Goal: Find specific page/section: Find specific page/section

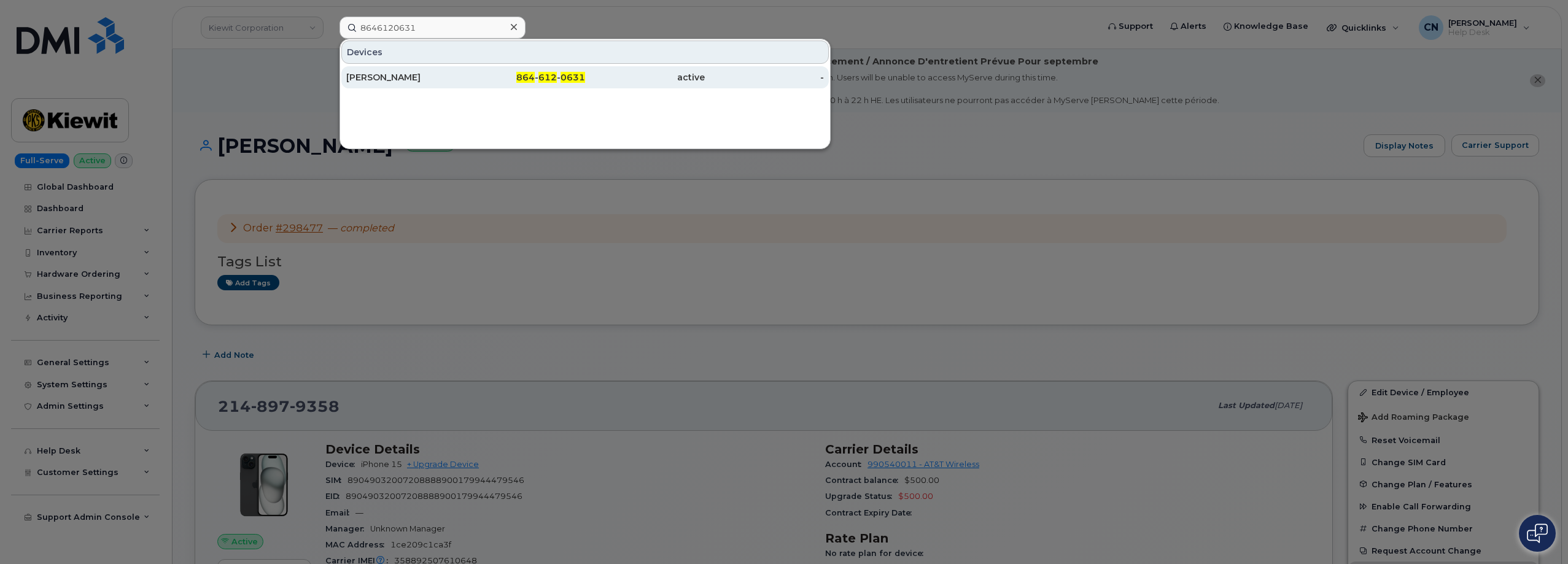
type input "8646120631"
click at [412, 81] on div "[PERSON_NAME]" at bounding box center [405, 77] width 120 height 12
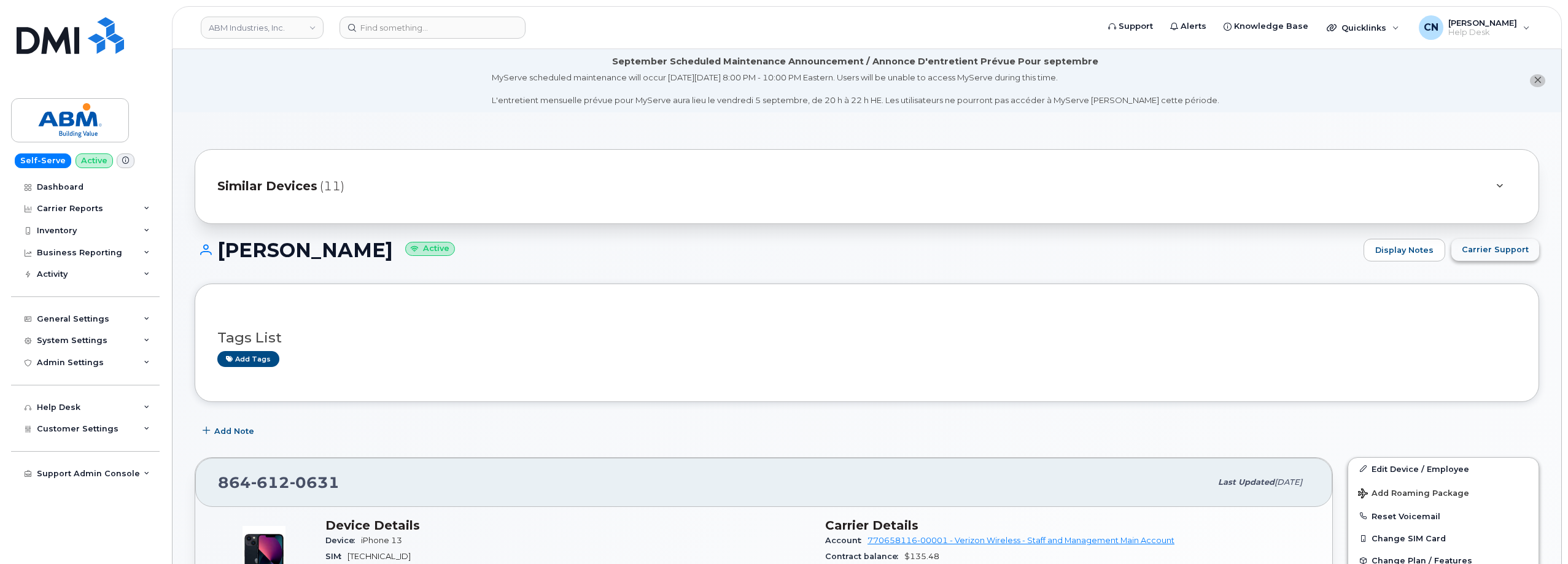
click at [1491, 251] on span "Carrier Support" at bounding box center [1495, 249] width 67 height 11
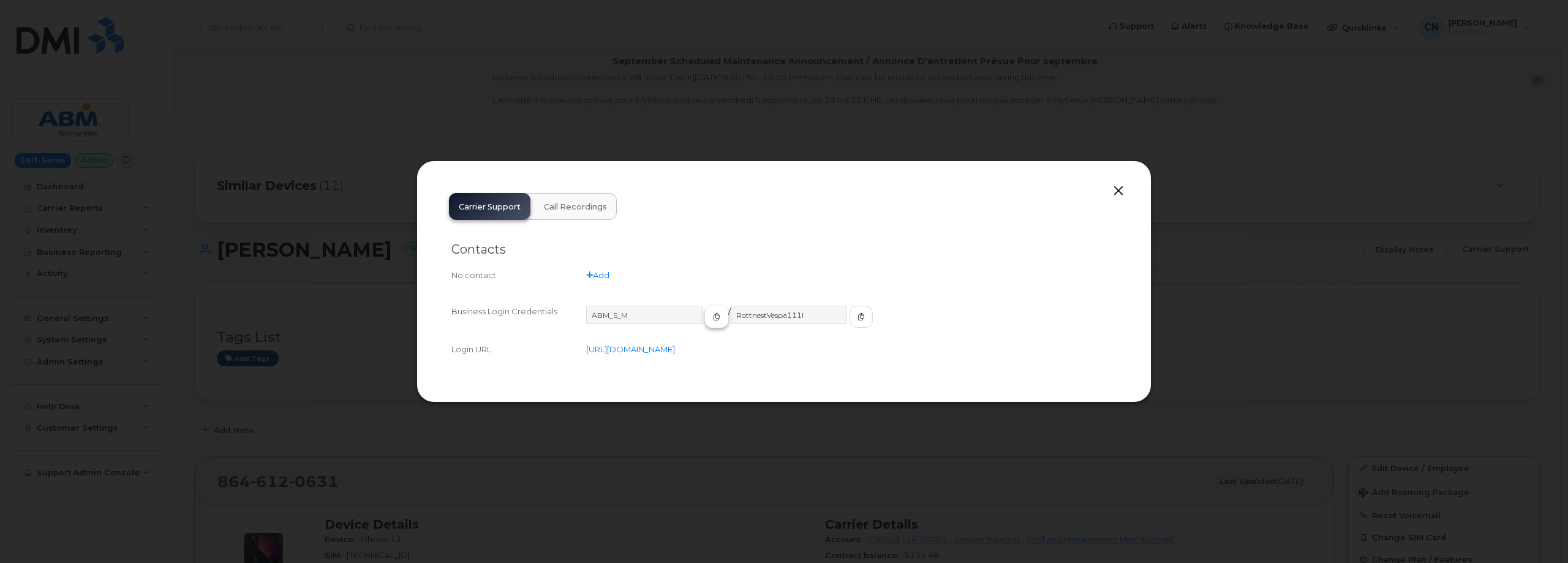
click at [711, 319] on span "button" at bounding box center [717, 317] width 11 height 11
click at [855, 312] on span "button" at bounding box center [861, 317] width 11 height 11
drag, startPoint x: 1116, startPoint y: 188, endPoint x: 1109, endPoint y: 188, distance: 7.0
click at [1116, 188] on button "button" at bounding box center [1118, 191] width 19 height 17
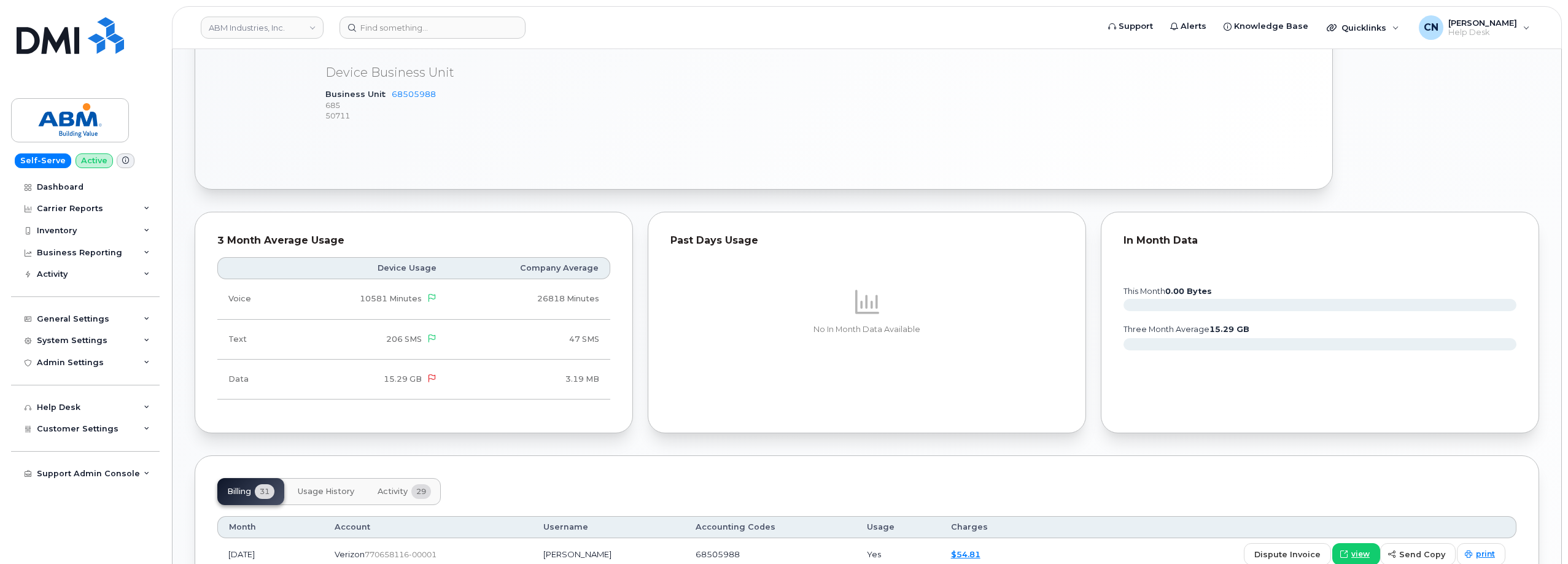
scroll to position [920, 0]
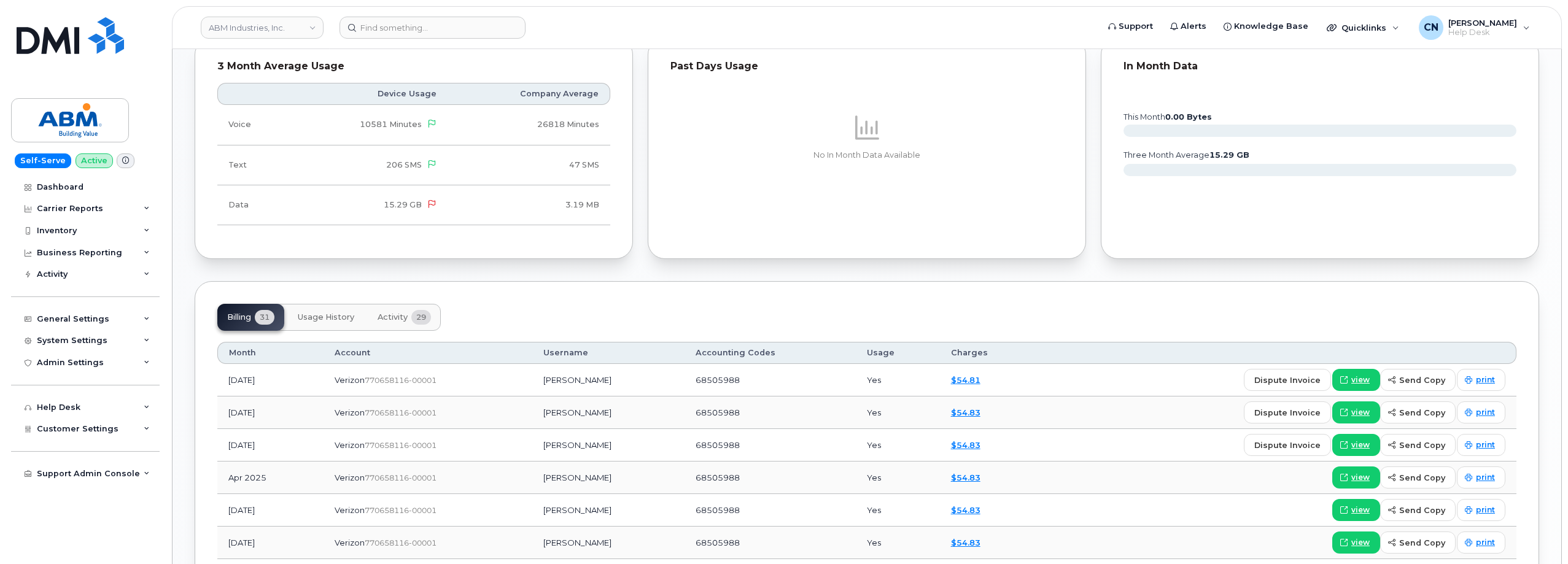
click at [395, 317] on span "Activity" at bounding box center [392, 317] width 30 height 10
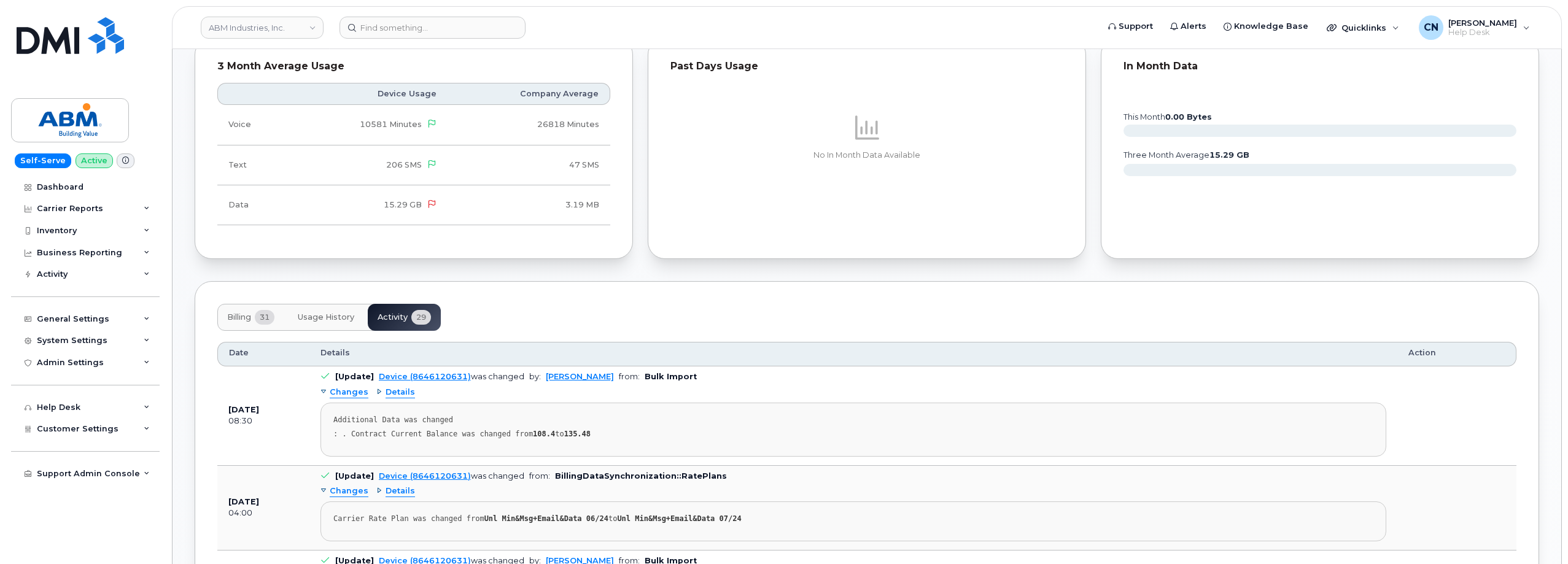
scroll to position [1104, 0]
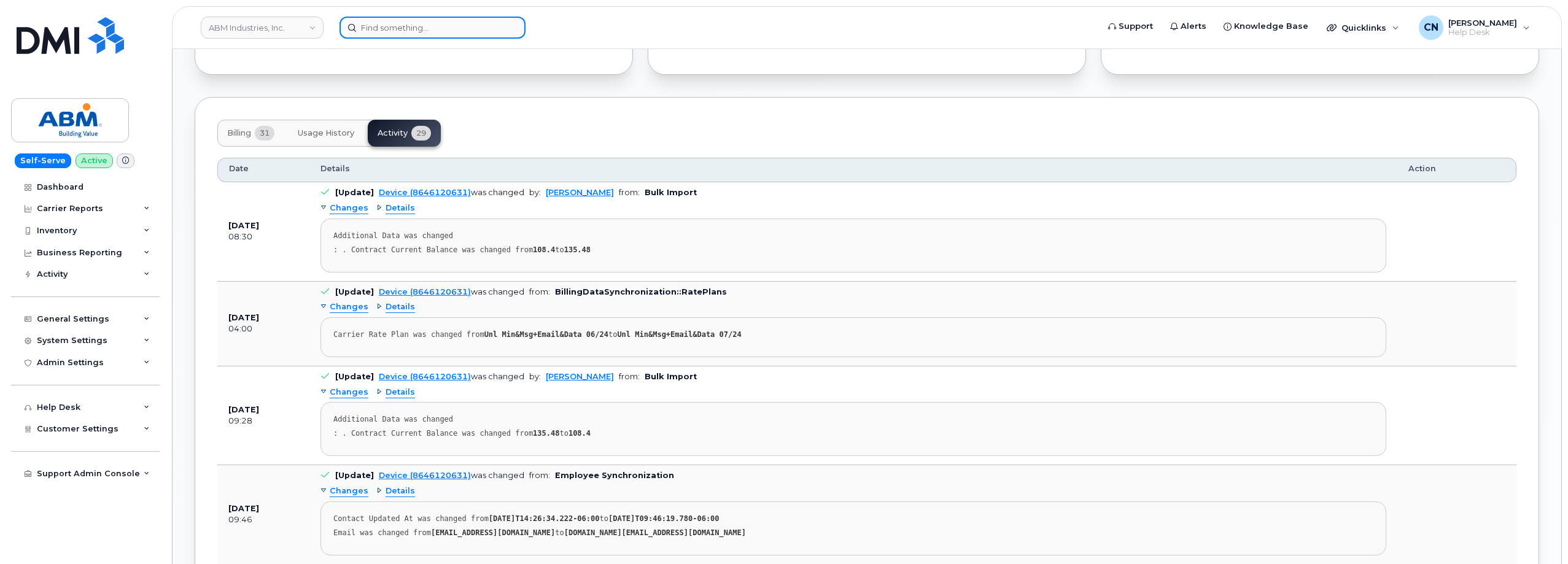
click at [380, 25] on input at bounding box center [432, 27] width 186 height 22
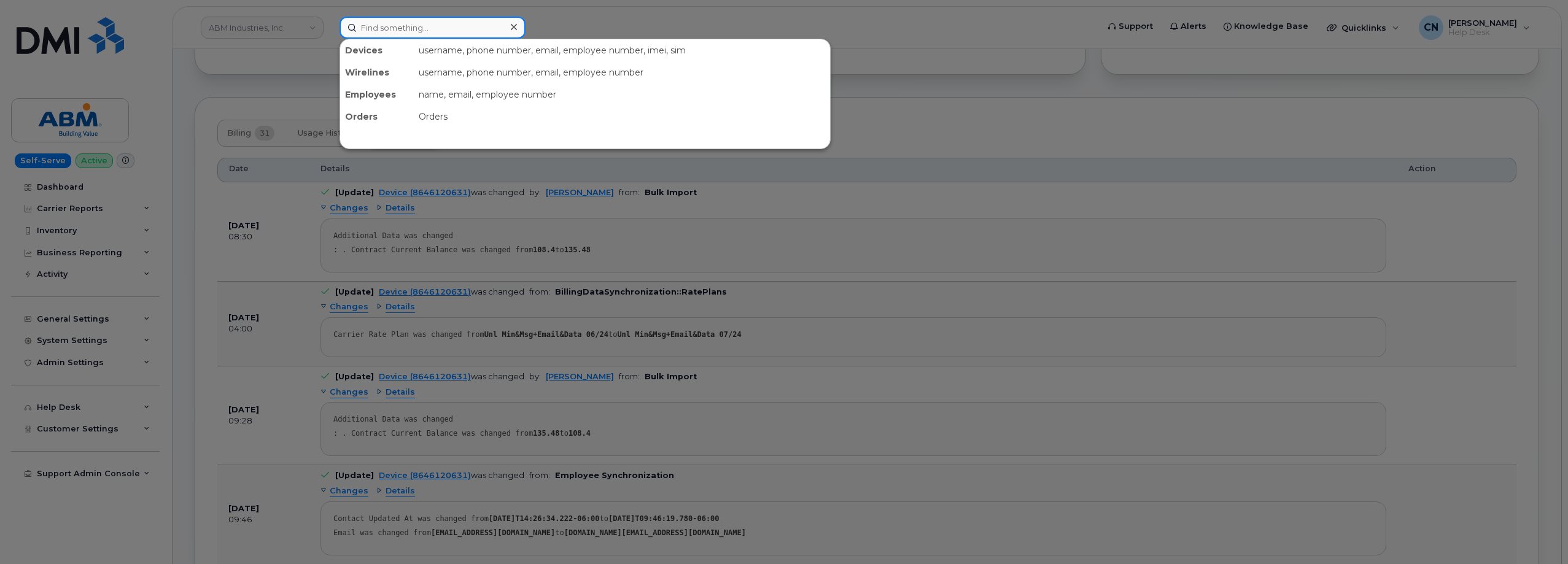
paste input "[PERSON_NAME] [PERSON_NAME]"
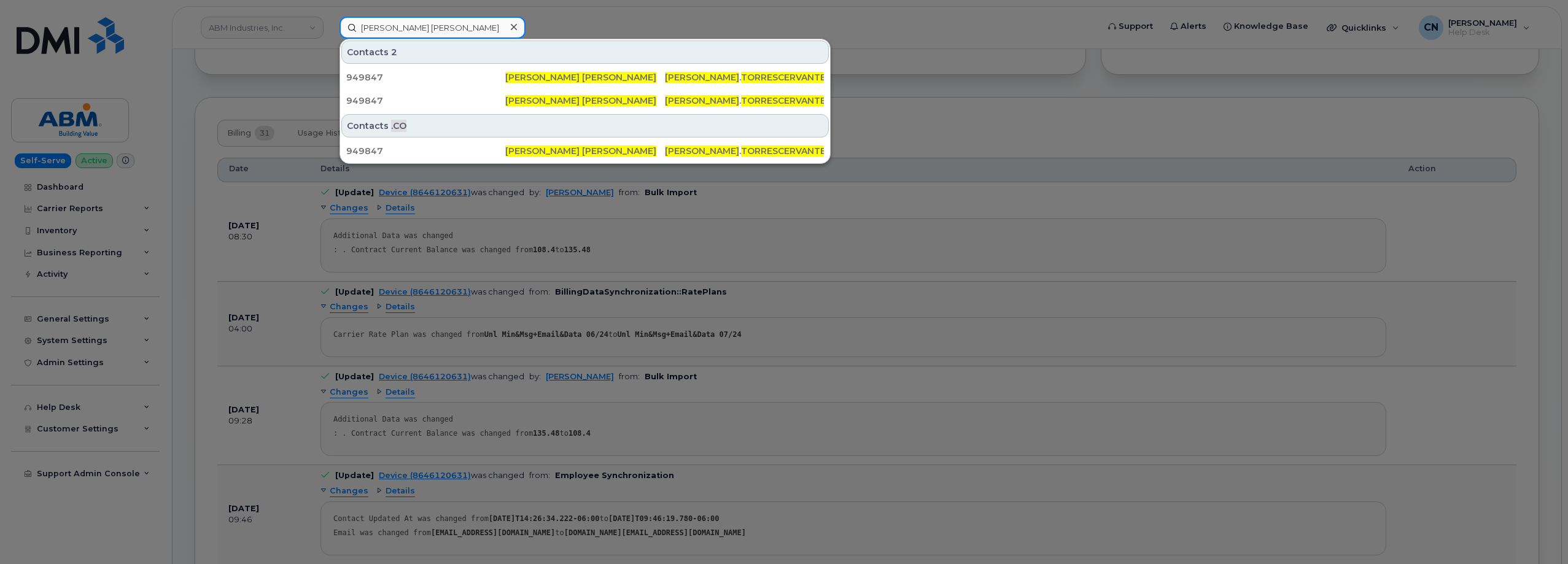
drag, startPoint x: 443, startPoint y: 28, endPoint x: 204, endPoint y: 46, distance: 239.7
click at [330, 38] on div "[PERSON_NAME] [PERSON_NAME] Contacts 2 949847 [PERSON_NAME] [PERSON_NAME] . TOR…" at bounding box center [714, 27] width 769 height 22
paste input "7738824890"
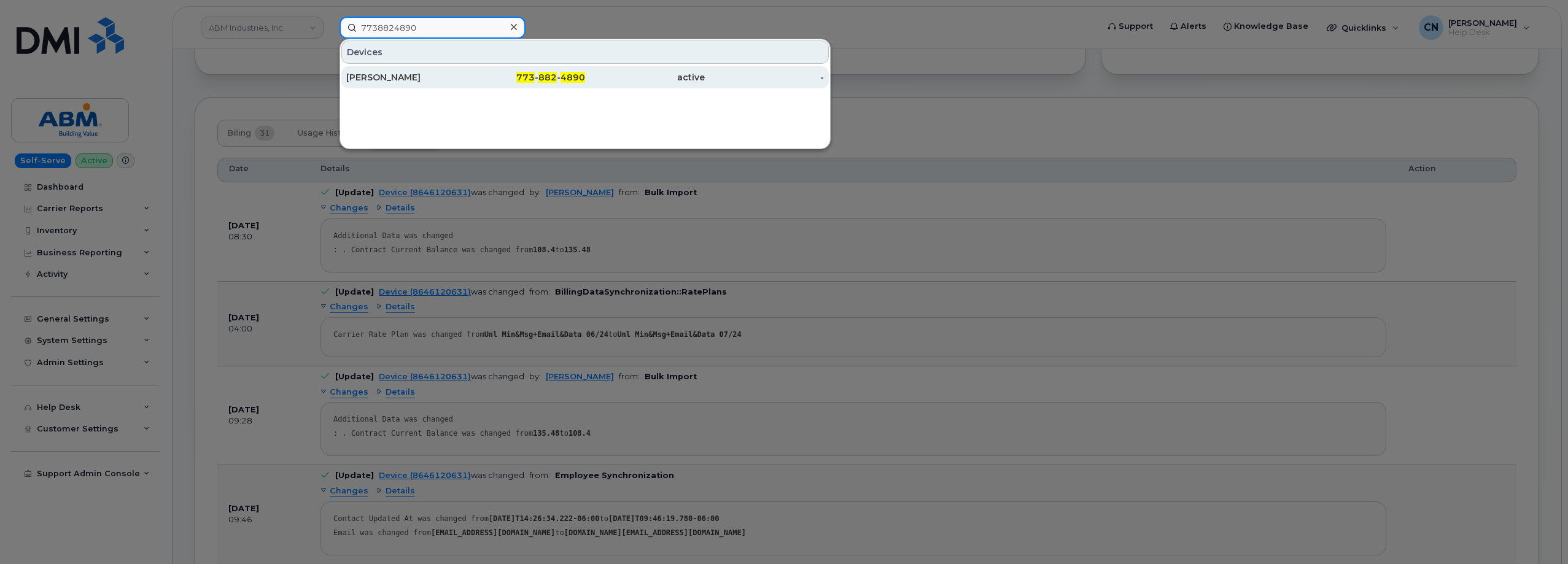
type input "7738824890"
click at [369, 76] on div "[PERSON_NAME]" at bounding box center [405, 77] width 120 height 12
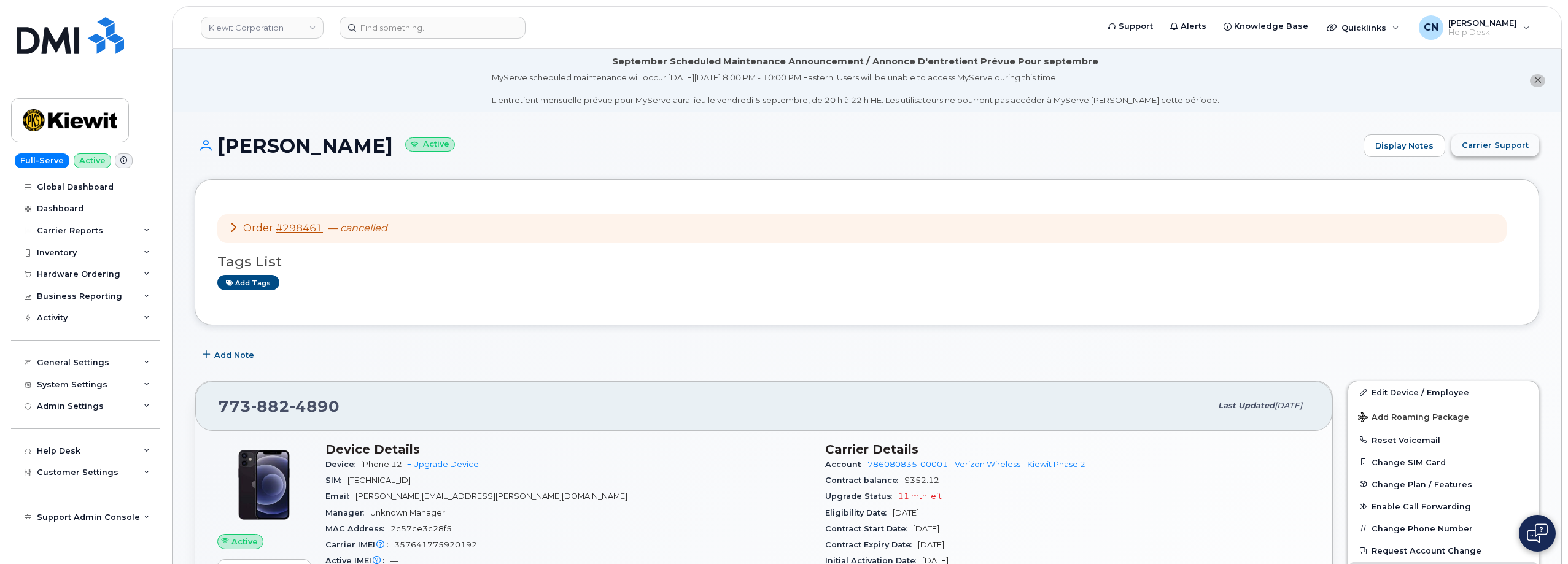
click at [1467, 140] on span "Carrier Support" at bounding box center [1495, 145] width 67 height 11
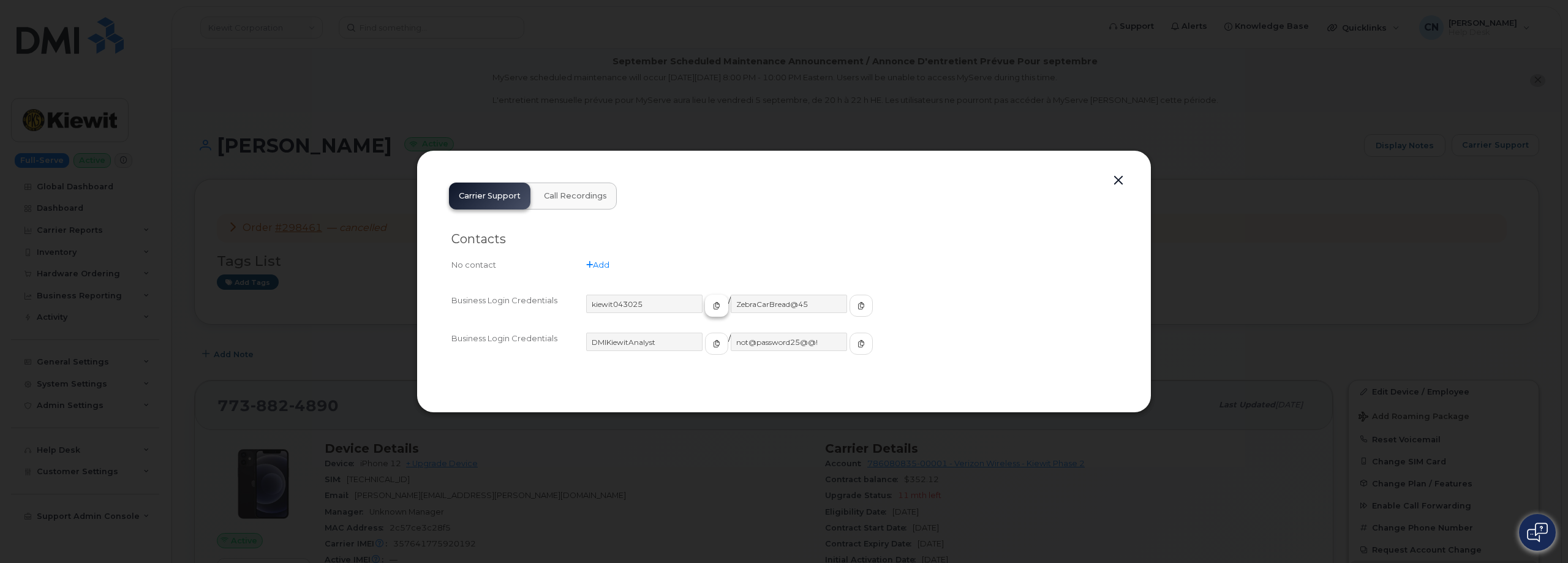
click at [711, 301] on span "button" at bounding box center [717, 305] width 11 height 11
click at [850, 307] on button "button" at bounding box center [861, 305] width 24 height 22
click at [711, 300] on span "button" at bounding box center [717, 305] width 11 height 11
